Goal: Obtain resource: Obtain resource

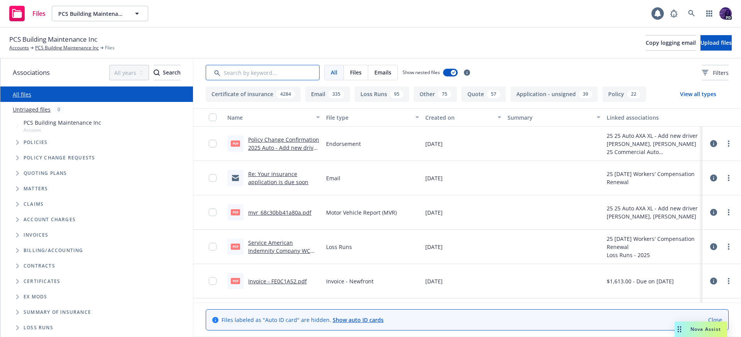
click at [279, 79] on input "Search by keyword..." at bounding box center [263, 72] width 114 height 15
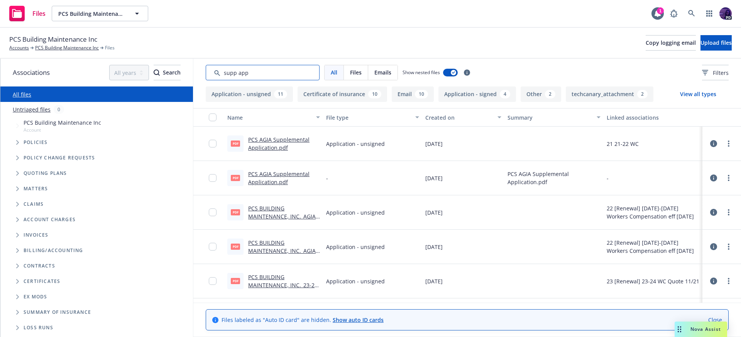
type input "supp app"
click at [271, 139] on link "PCS AGIA Supplemental Application.pdf" at bounding box center [278, 143] width 61 height 15
click at [692, 331] on span "Nova Assist" at bounding box center [705, 329] width 30 height 7
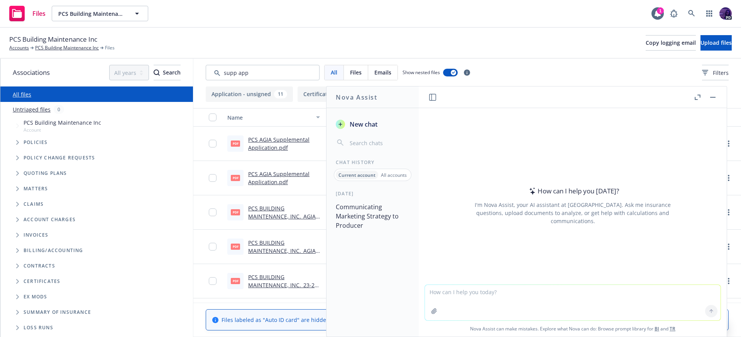
click at [466, 297] on textarea at bounding box center [573, 302] width 296 height 35
type textarea "asking for 5 years WIP what are they asking for"
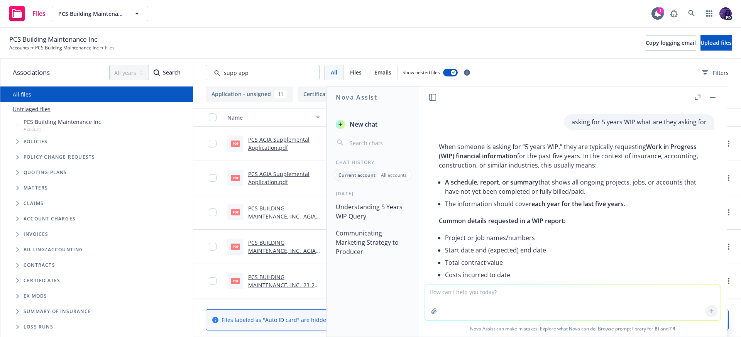
click at [274, 20] on div "Files PCS Building Maintenance Inc PCS Building Maintenance Inc 1 PD" at bounding box center [370, 14] width 741 height 28
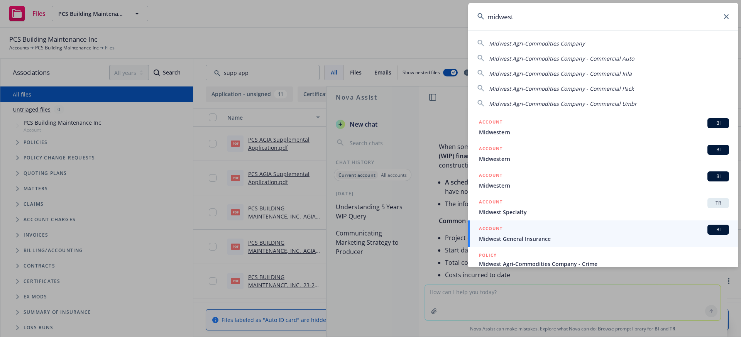
type input "midwest"
